Goal: Task Accomplishment & Management: Manage account settings

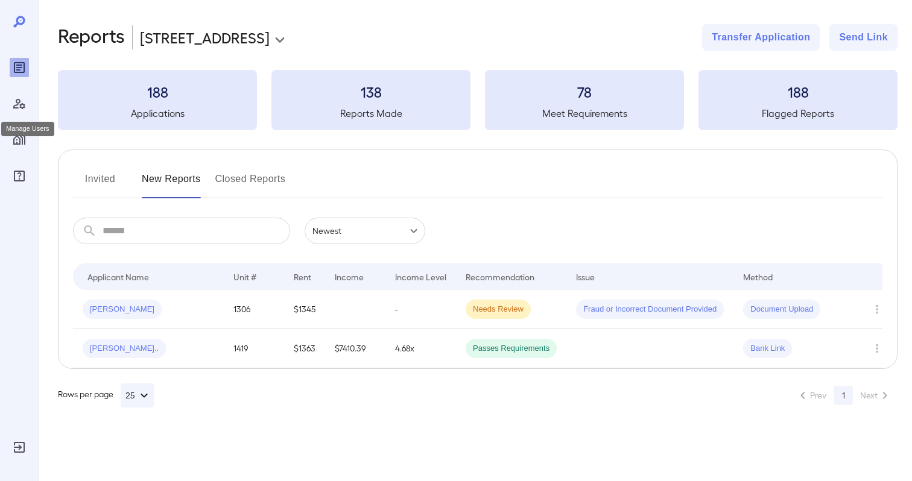
click at [19, 98] on icon "Manage Users" at bounding box center [19, 104] width 14 height 14
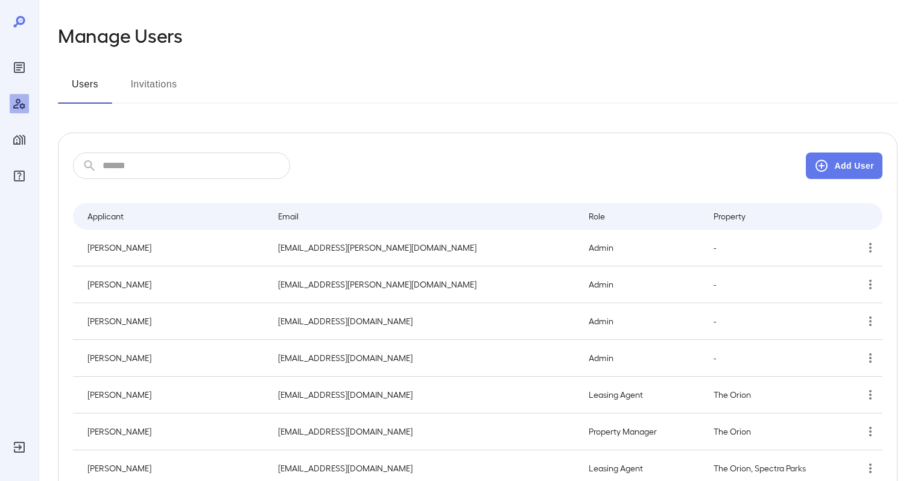
click at [167, 168] on input "text" at bounding box center [197, 166] width 188 height 27
click at [24, 138] on icon "Manage Properties" at bounding box center [19, 140] width 12 height 10
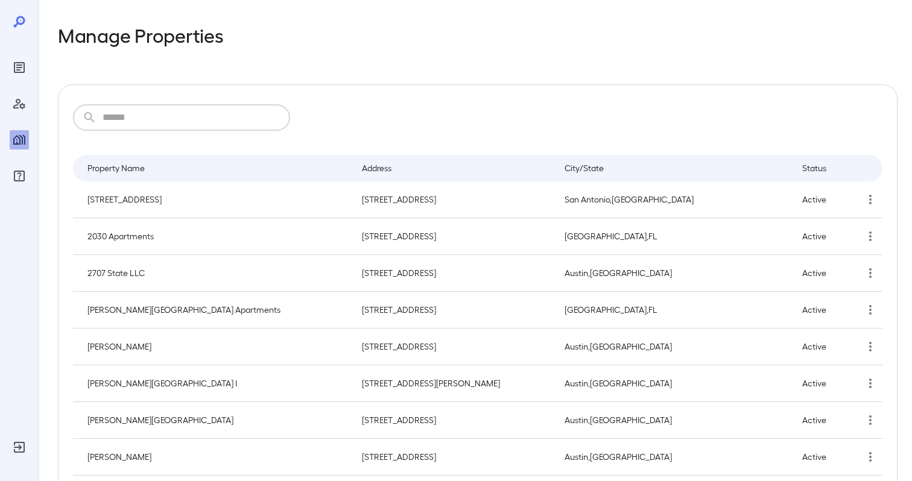
click at [150, 115] on input "text" at bounding box center [197, 117] width 188 height 27
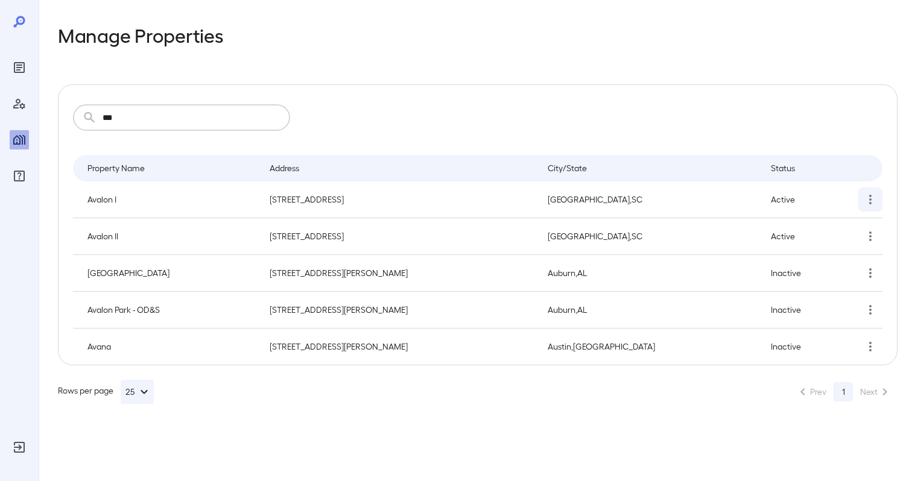
type input "***"
click at [871, 199] on icon "simple table" at bounding box center [870, 200] width 2 height 10
click at [854, 229] on p "Edit Property" at bounding box center [838, 228] width 48 height 12
click at [873, 240] on icon "simple table" at bounding box center [870, 236] width 14 height 14
click at [846, 269] on p "Edit Property" at bounding box center [838, 265] width 48 height 12
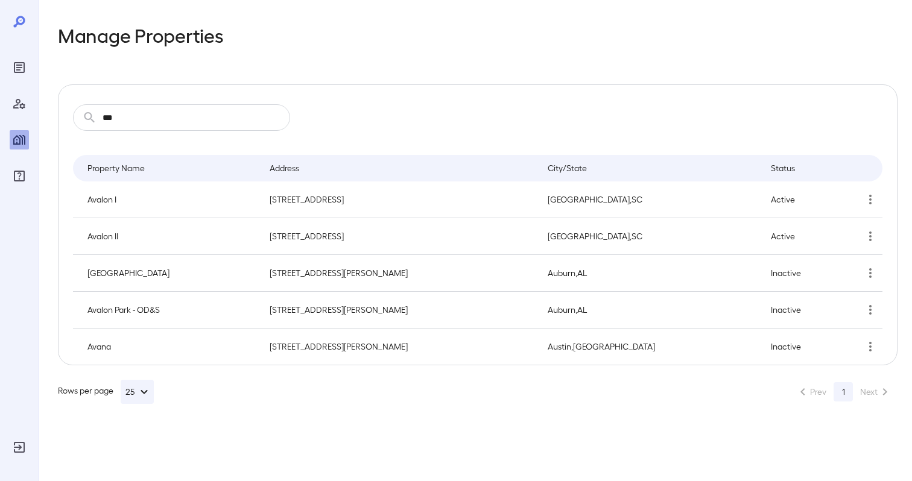
click at [21, 69] on icon "Reports" at bounding box center [19, 67] width 14 height 14
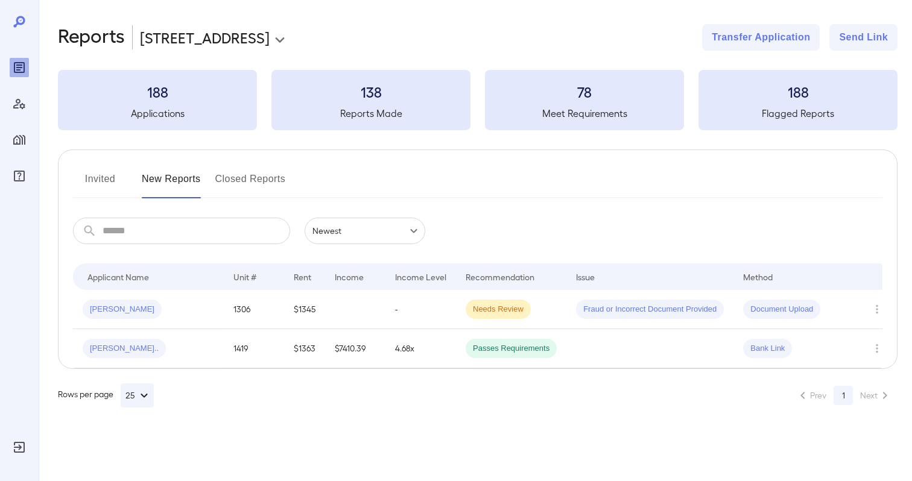
click at [229, 43] on body "**********" at bounding box center [456, 240] width 912 height 481
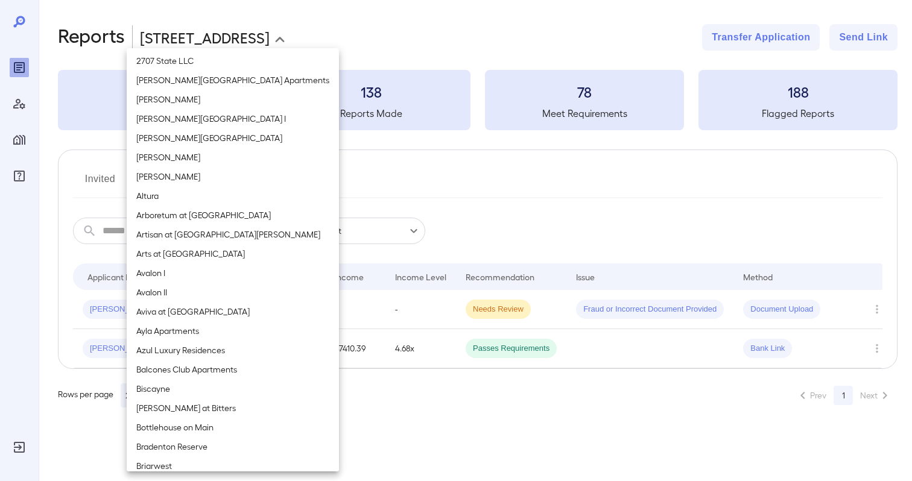
scroll to position [45, 0]
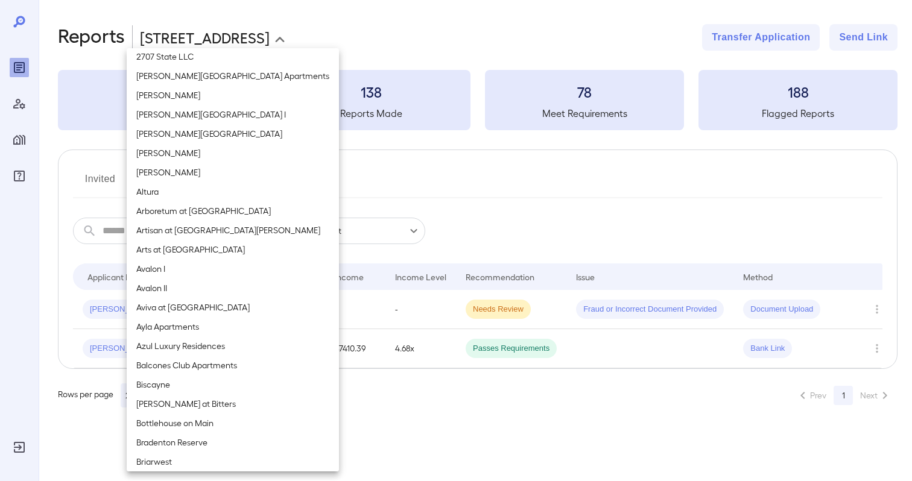
click at [195, 268] on li "Avalon I" at bounding box center [233, 268] width 212 height 19
type input "**********"
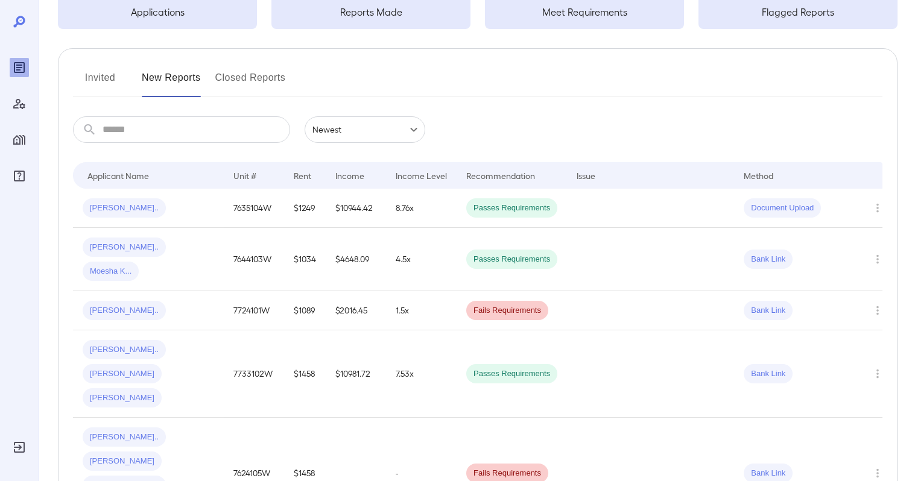
scroll to position [0, 0]
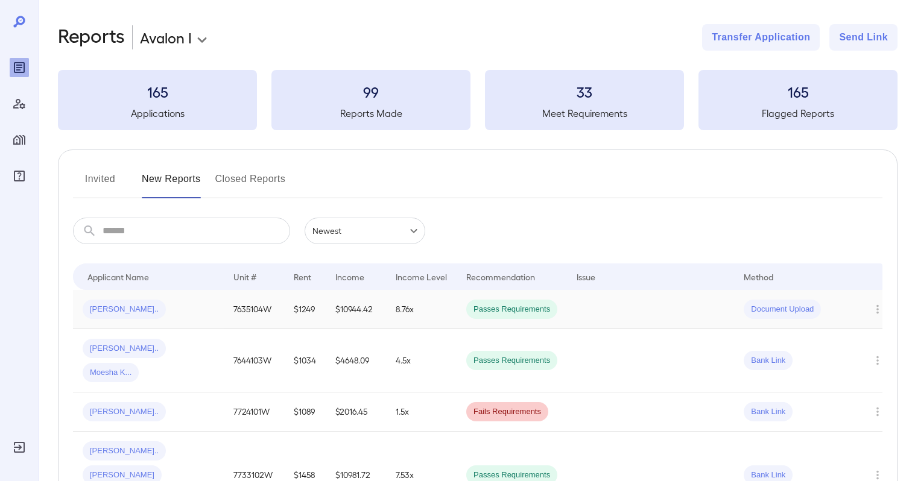
click at [389, 305] on td "8.76x" at bounding box center [421, 309] width 71 height 39
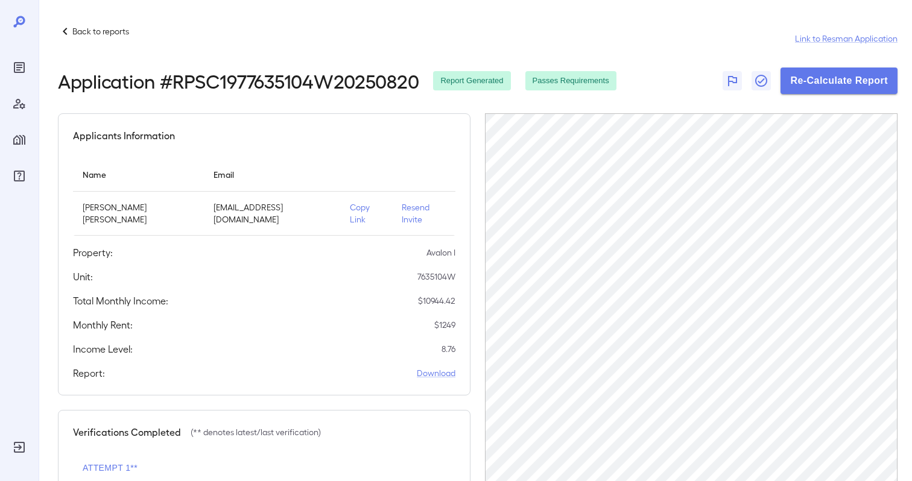
click at [112, 33] on p "Back to reports" at bounding box center [100, 31] width 57 height 12
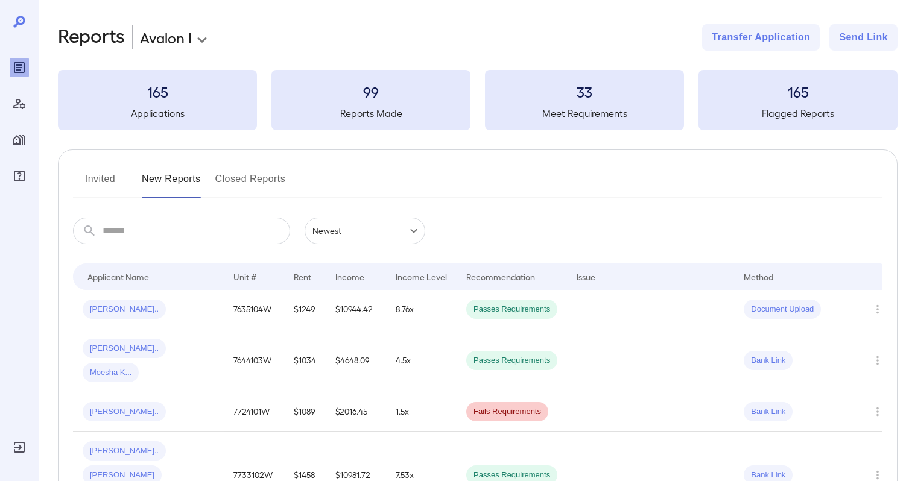
click at [100, 182] on button "Invited" at bounding box center [100, 184] width 54 height 29
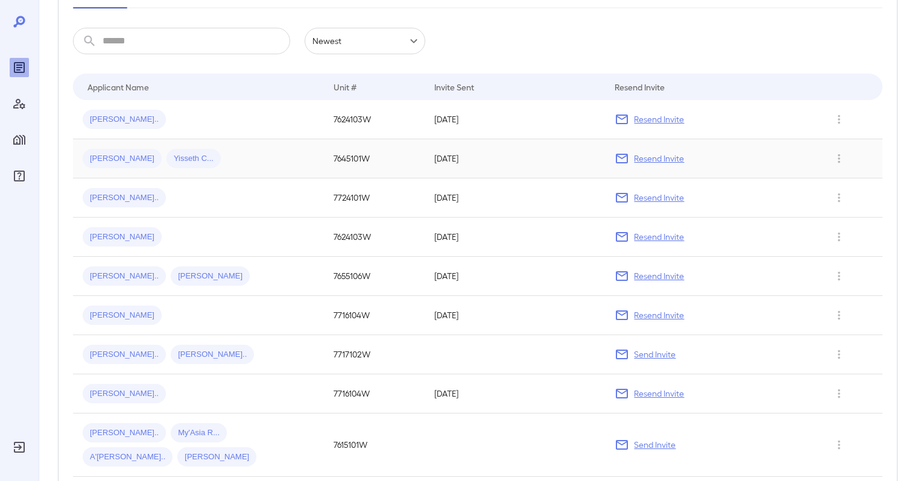
scroll to position [288, 0]
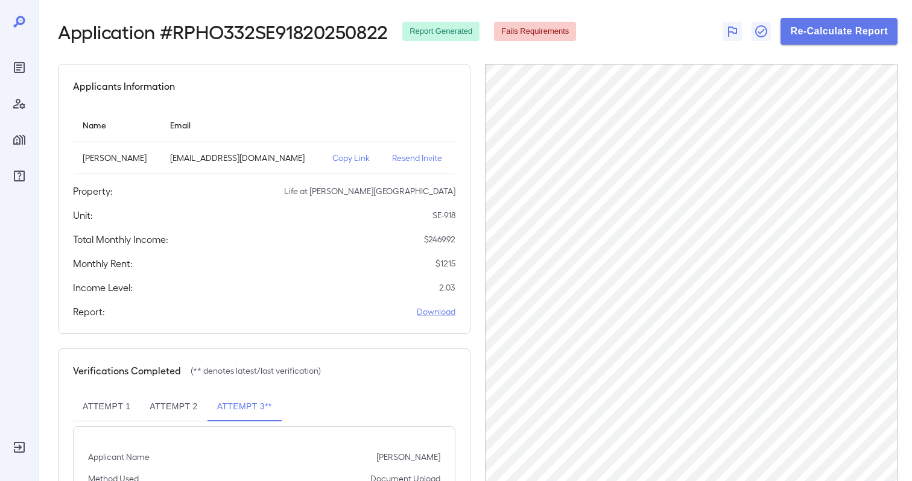
scroll to position [194, 0]
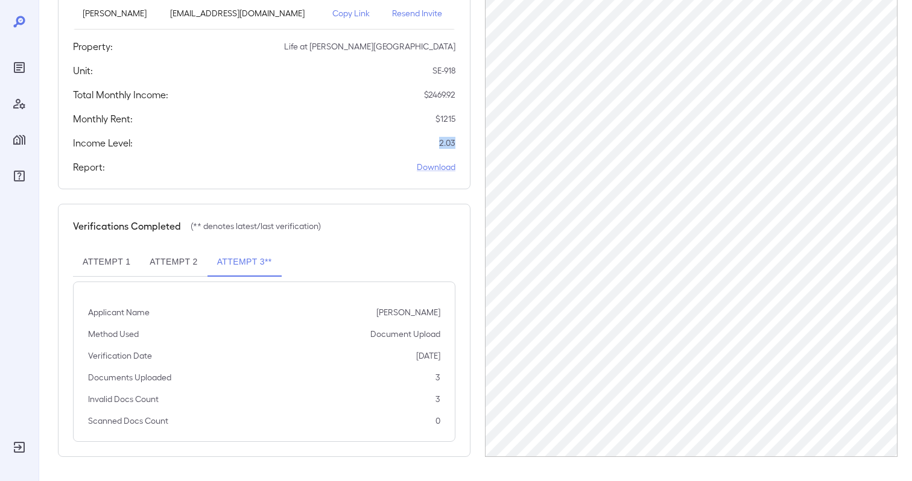
drag, startPoint x: 437, startPoint y: 141, endPoint x: 476, endPoint y: 141, distance: 39.2
click at [476, 141] on div "Applicants Information Name Email Kierra Shante Mathis typicalkie97@gmail.com C…" at bounding box center [478, 188] width 840 height 538
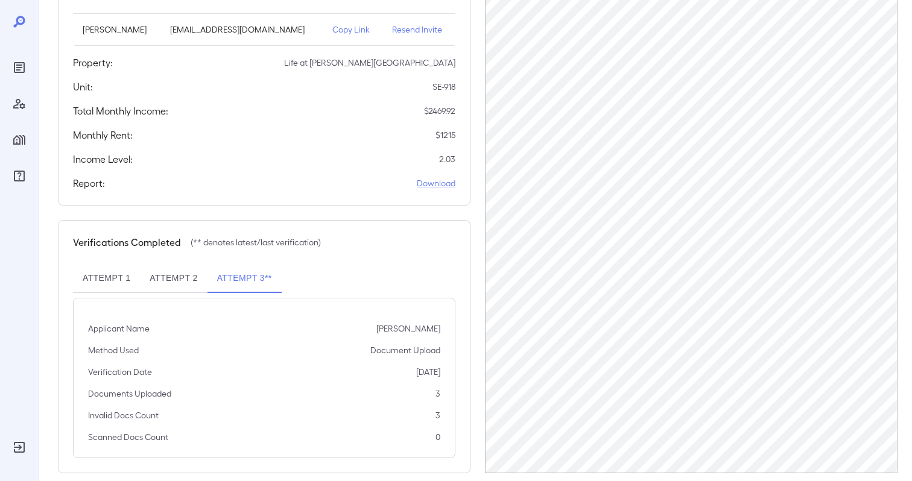
scroll to position [166, 0]
